Goal: Transaction & Acquisition: Purchase product/service

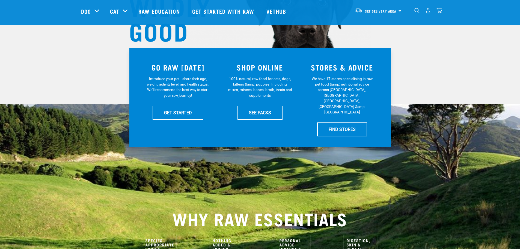
scroll to position [82, 0]
click at [262, 116] on link "SEE PACKS" at bounding box center [259, 112] width 45 height 14
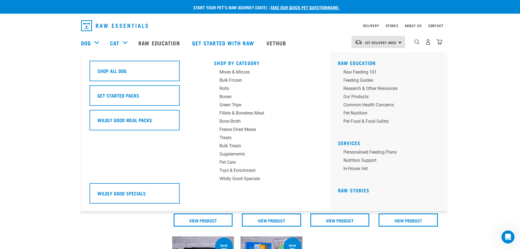
click at [95, 43] on div "Dog" at bounding box center [92, 43] width 23 height 22
click at [87, 44] on link "Dog" at bounding box center [86, 43] width 10 height 8
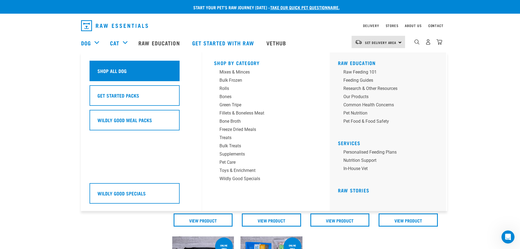
click at [100, 68] on h5 "Shop All Dog" at bounding box center [111, 70] width 29 height 7
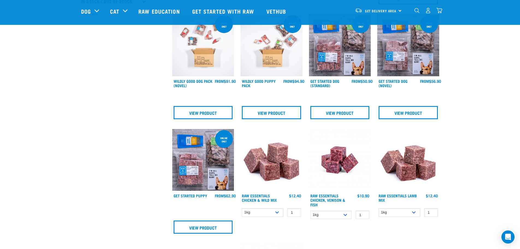
scroll to position [191, 0]
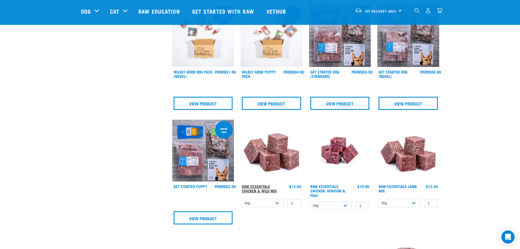
click at [257, 190] on link "Raw Essentials Chicken & Wild Mix" at bounding box center [259, 188] width 35 height 6
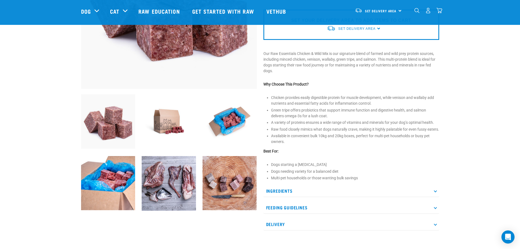
scroll to position [136, 0]
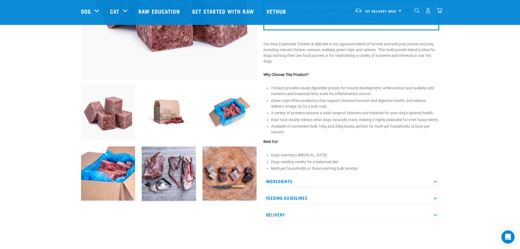
click at [277, 185] on p "Ingredients" at bounding box center [351, 181] width 176 height 12
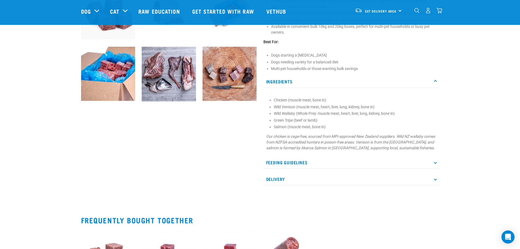
scroll to position [246, 0]
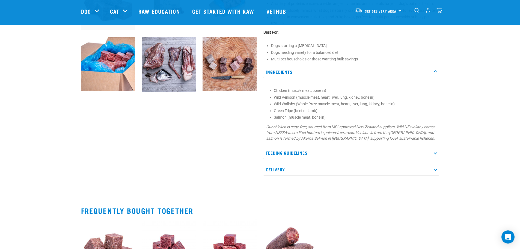
click at [301, 156] on p "Feeding Guidelines" at bounding box center [351, 153] width 176 height 12
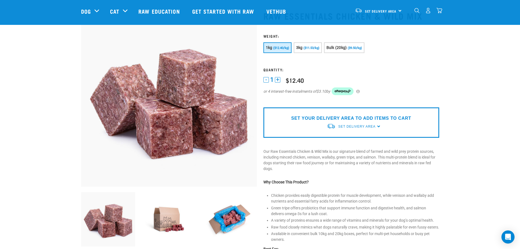
scroll to position [0, 0]
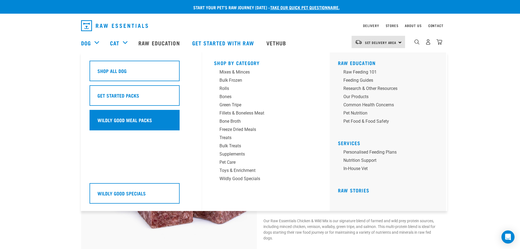
click at [134, 124] on div "Wildly Good Meal Packs" at bounding box center [135, 120] width 90 height 20
